Goal: Transaction & Acquisition: Purchase product/service

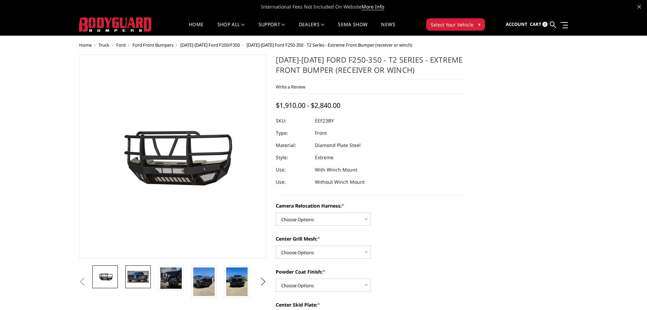
click at [146, 272] on img at bounding box center [137, 277] width 21 height 12
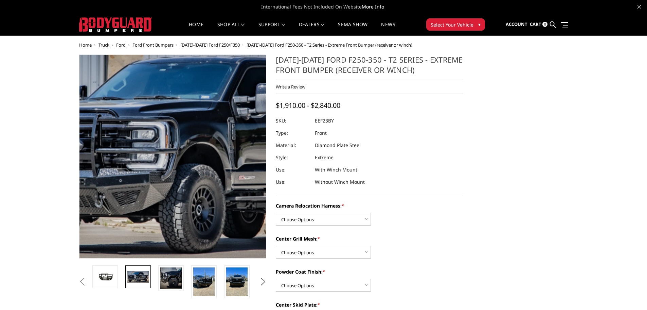
click at [145, 185] on img at bounding box center [210, 150] width 435 height 236
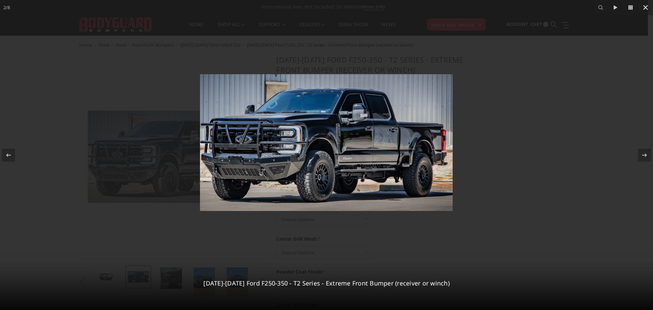
click at [643, 7] on icon at bounding box center [645, 7] width 8 height 8
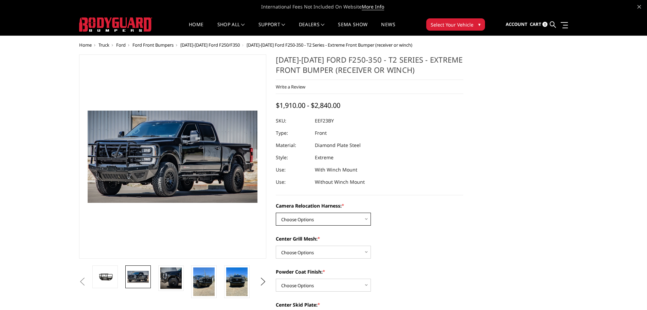
click at [317, 214] on select "Choose Options Without camera harness With camera harness" at bounding box center [323, 218] width 95 height 13
select select "3753"
click at [276, 212] on select "Choose Options Without camera harness With camera harness" at bounding box center [323, 218] width 95 height 13
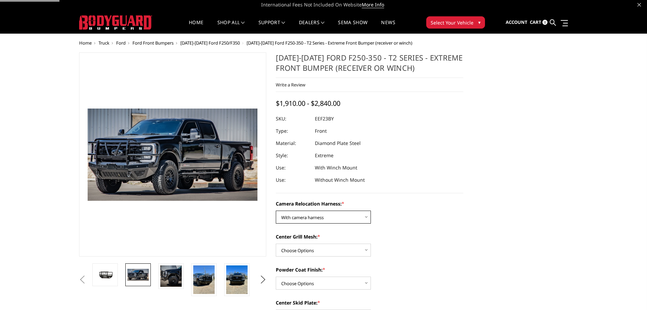
scroll to position [34, 0]
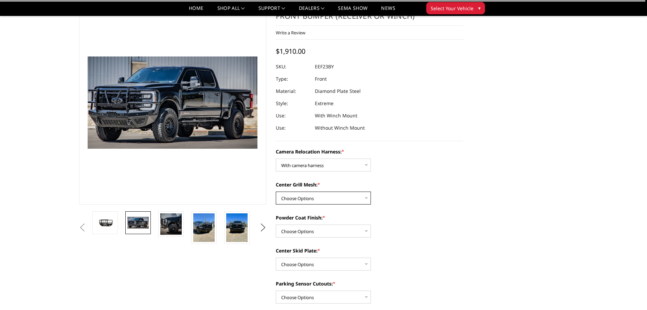
click at [313, 202] on select "Choose Options Without expanded metal With expanded metal" at bounding box center [323, 197] width 95 height 13
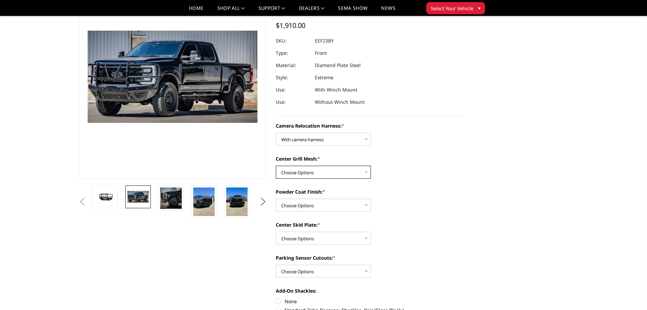
scroll to position [68, 0]
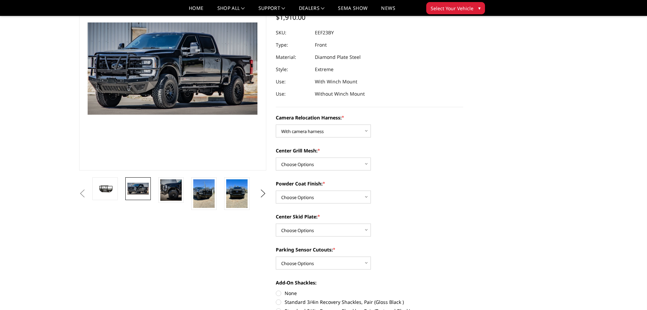
click at [305, 172] on div "Camera Relocation Harness: * Choose Options Without camera harness With camera …" at bounding box center [370, 292] width 188 height 357
click at [303, 167] on select "Choose Options Without expanded metal With expanded metal" at bounding box center [323, 163] width 95 height 13
click at [276, 157] on select "Choose Options Without expanded metal With expanded metal" at bounding box center [323, 163] width 95 height 13
click at [300, 168] on select "Choose Options Without expanded metal With expanded metal" at bounding box center [323, 163] width 95 height 13
select select "3751"
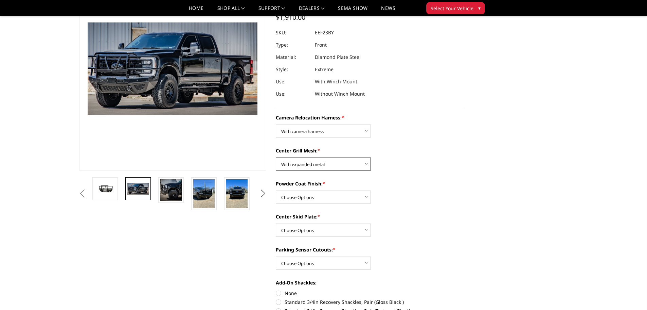
click at [276, 157] on select "Choose Options Without expanded metal With expanded metal" at bounding box center [323, 163] width 95 height 13
click at [303, 202] on select "Choose Options Textured Black Powder Coat Gloss Black Powder Coat Bare Metal" at bounding box center [323, 196] width 95 height 13
click at [276, 190] on select "Choose Options Textured Black Powder Coat Gloss Black Powder Coat Bare Metal" at bounding box center [323, 196] width 95 height 13
click at [306, 231] on select "Choose Options Winch Mount Skid Plate Standard Skid Plate (included) 2" Receive…" at bounding box center [323, 229] width 95 height 13
click at [313, 195] on select "Choose Options Textured Black Powder Coat Gloss Black Powder Coat Bare Metal" at bounding box center [323, 196] width 95 height 13
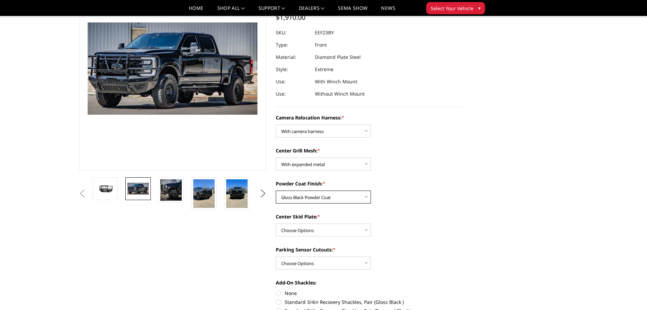
select select "3750"
click at [276, 190] on select "Choose Options Textured Black Powder Coat Gloss Black Powder Coat Bare Metal" at bounding box center [323, 196] width 95 height 13
click at [319, 237] on div "Camera Relocation Harness: * Choose Options Without camera harness With camera …" at bounding box center [370, 292] width 188 height 357
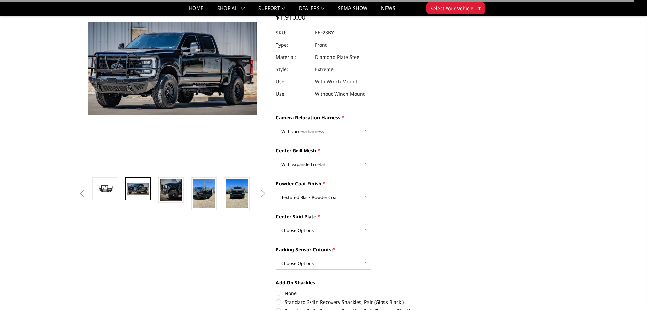
click at [317, 233] on select "Choose Options Winch Mount Skid Plate Standard Skid Plate (included) 2" Receive…" at bounding box center [323, 229] width 95 height 13
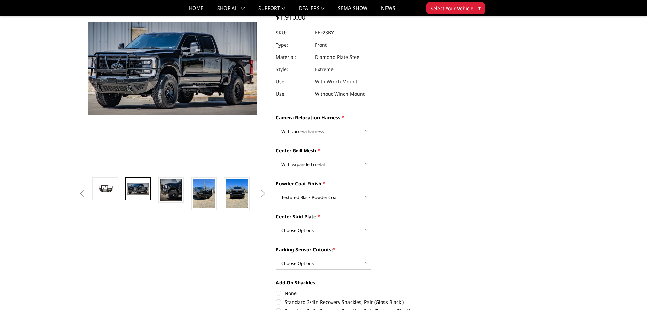
select select "3746"
click at [276, 223] on select "Choose Options Winch Mount Skid Plate Standard Skid Plate (included) 2" Receive…" at bounding box center [323, 229] width 95 height 13
drag, startPoint x: 319, startPoint y: 259, endPoint x: 319, endPoint y: 269, distance: 9.9
click at [319, 259] on select "Choose Options Yes - With Parking Sensor Cutouts" at bounding box center [323, 262] width 95 height 13
select select "3744"
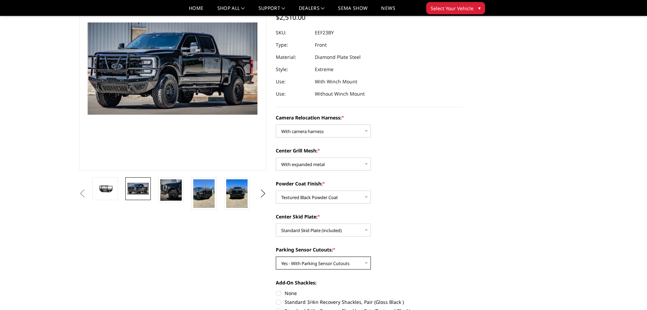
click at [276, 256] on select "Choose Options Yes - With Parking Sensor Cutouts" at bounding box center [323, 262] width 95 height 13
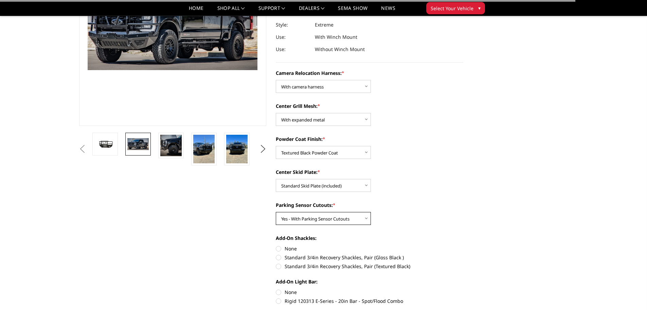
scroll to position [170, 0]
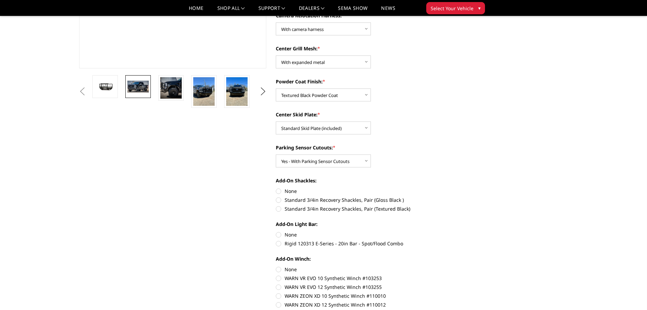
click at [297, 199] on label "Standard 3/4in Recovery Shackles, Pair (Gloss Black )" at bounding box center [370, 199] width 188 height 7
click at [464, 188] on input "Standard 3/4in Recovery Shackles, Pair (Gloss Black )" at bounding box center [464, 187] width 0 height 0
radio input "true"
click at [326, 209] on label "Standard 3/4in Recovery Shackles, Pair (Textured Black)" at bounding box center [370, 208] width 188 height 7
click at [464, 196] on input "Standard 3/4in Recovery Shackles, Pair (Textured Black)" at bounding box center [464, 196] width 0 height 0
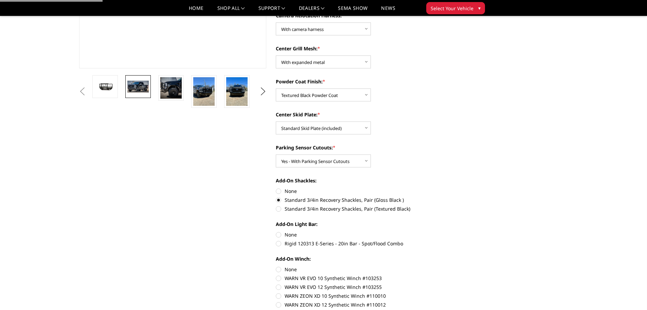
radio input "true"
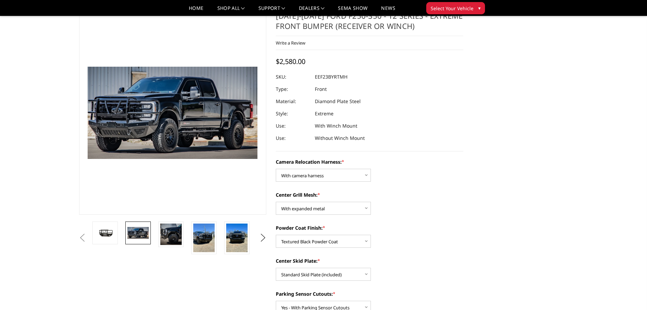
scroll to position [0, 0]
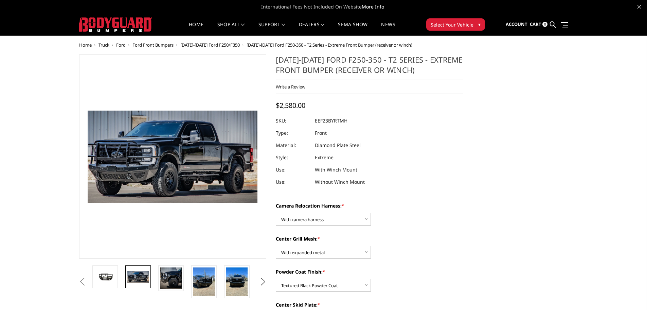
click at [339, 119] on dd "EEF23BYRTMH" at bounding box center [331, 121] width 33 height 12
click at [386, 134] on dl "SKU: EEF23BYRTMH UPC: Type: Front Material: Diamond Plate Steel Style: Extreme …" at bounding box center [370, 151] width 188 height 73
click at [210, 276] on img at bounding box center [203, 281] width 21 height 29
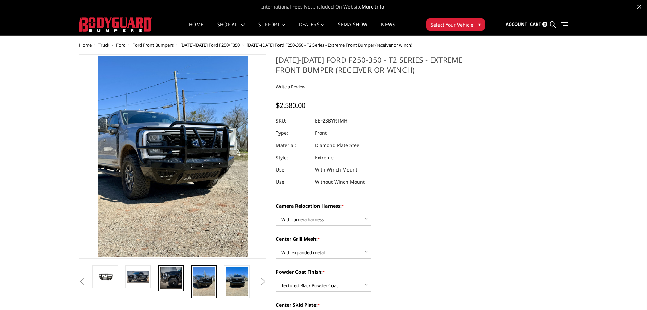
click at [177, 290] on link at bounding box center [170, 277] width 25 height 25
